Goal: Transaction & Acquisition: Book appointment/travel/reservation

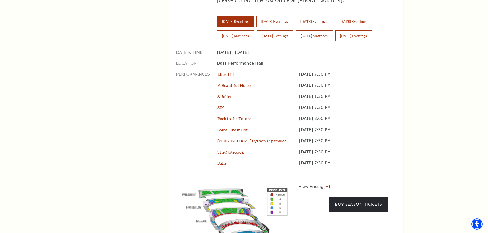
scroll to position [308, 0]
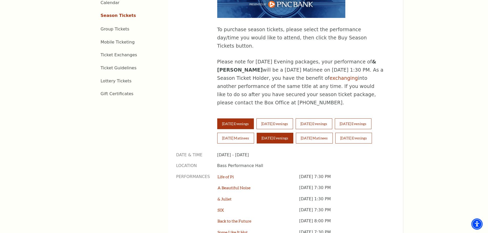
click at [241, 133] on button "Saturday Evenings" at bounding box center [275, 138] width 37 height 11
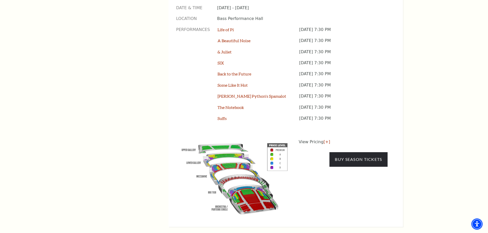
scroll to position [461, 0]
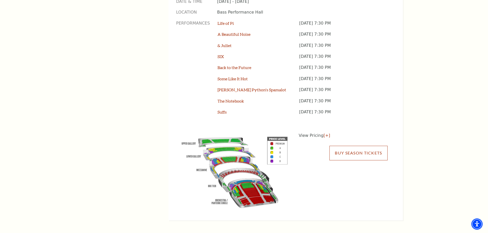
click at [241, 146] on link "Buy Season Tickets" at bounding box center [359, 153] width 58 height 14
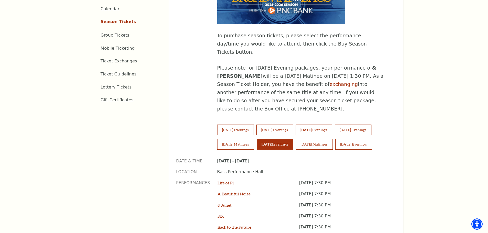
scroll to position [256, 0]
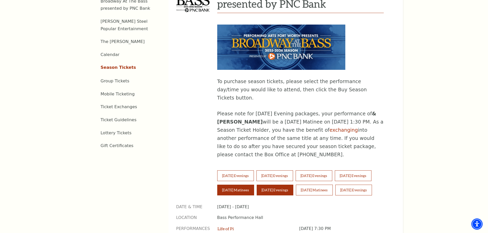
click at [236, 185] on button "Saturday Matinees" at bounding box center [235, 190] width 37 height 11
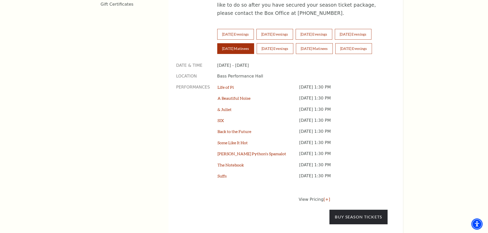
scroll to position [409, 0]
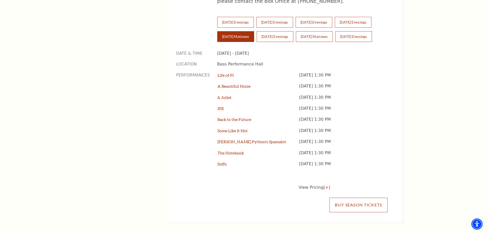
click at [241, 198] on link "Buy Season Tickets" at bounding box center [359, 205] width 58 height 14
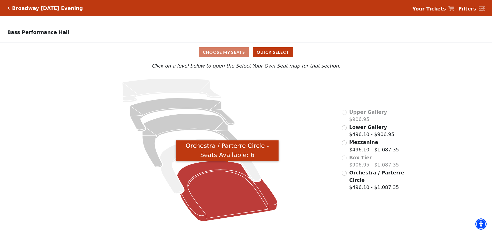
click at [237, 181] on icon "Orchestra / Parterre Circle - Seats Available: 6" at bounding box center [227, 191] width 100 height 60
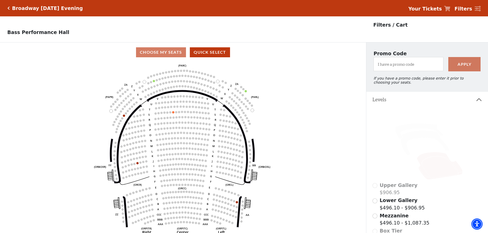
scroll to position [85, 0]
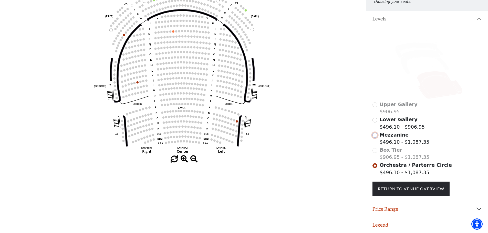
click at [374, 135] on input "Mezzanine$496.10 - $1,087.35\a" at bounding box center [375, 135] width 5 height 5
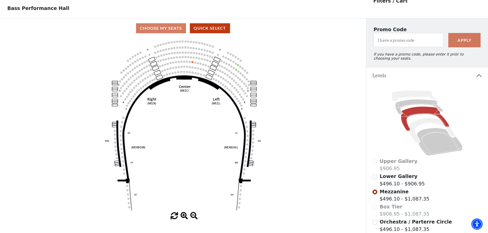
scroll to position [0, 0]
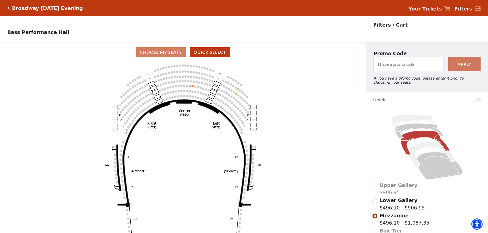
click at [10, 8] on div "Broadway Saturday Evening" at bounding box center [46, 8] width 73 height 6
click at [8, 8] on icon "Click here to go back to filters" at bounding box center [8, 8] width 2 height 4
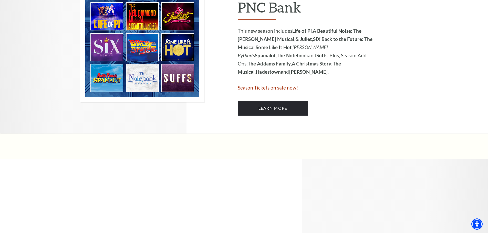
scroll to position [359, 0]
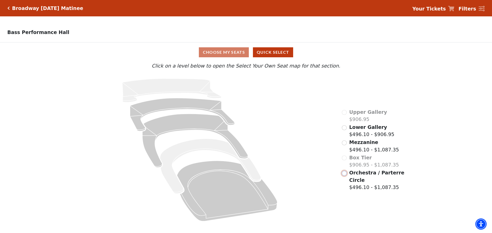
click at [342, 176] on input "Orchestra / Parterre Circle$496.10 - $1,087.35\a" at bounding box center [344, 173] width 5 height 5
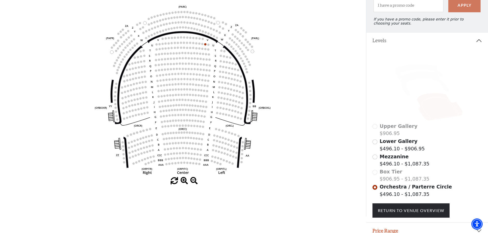
scroll to position [85, 0]
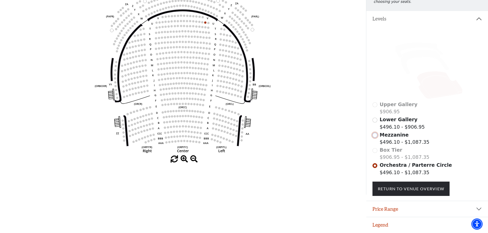
click at [375, 135] on input "Mezzanine$496.10 - $1,087.35\a" at bounding box center [375, 135] width 5 height 5
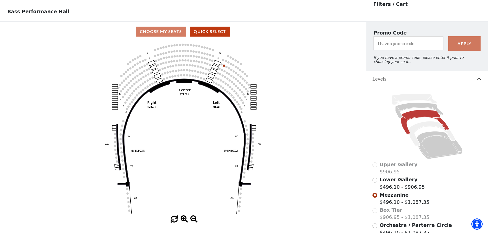
scroll to position [24, 0]
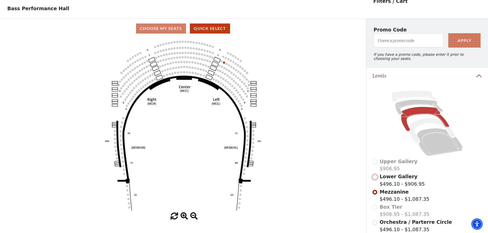
click at [375, 180] on input "Lower Gallery$496.10 - $906.95\a" at bounding box center [375, 177] width 5 height 5
